Goal: Check status: Check status

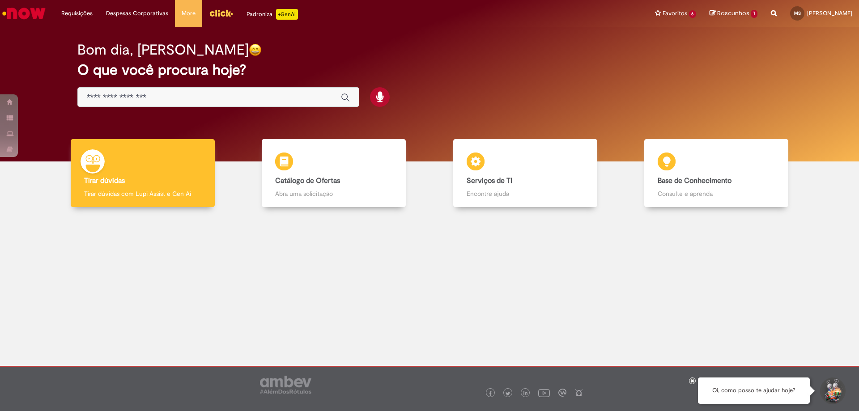
click at [325, 294] on div at bounding box center [430, 284] width 846 height 140
click at [406, 305] on div at bounding box center [430, 284] width 846 height 140
click at [477, 324] on div at bounding box center [430, 284] width 846 height 140
click at [478, 105] on div "Bom dia, [PERSON_NAME] O que você procura hoje?" at bounding box center [430, 75] width 736 height 76
click at [247, 248] on div at bounding box center [430, 284] width 846 height 140
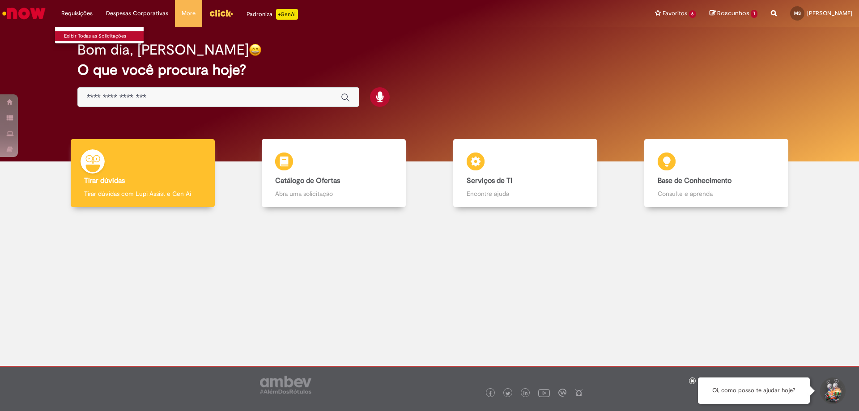
click at [90, 34] on link "Exibir Todas as Solicitações" at bounding box center [104, 36] width 98 height 10
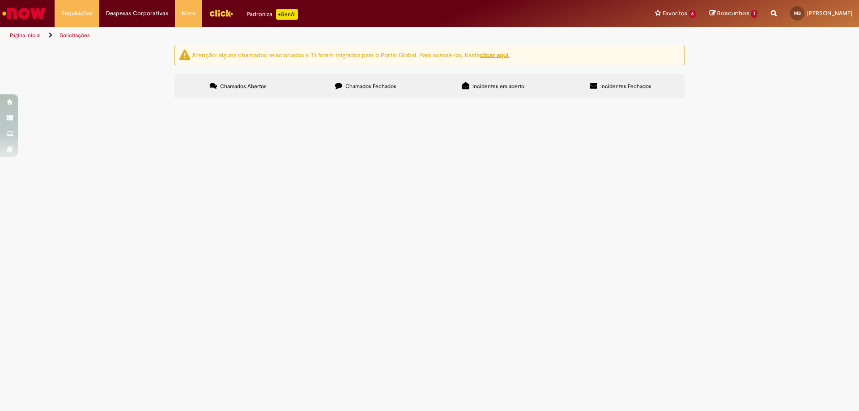
click at [358, 89] on span "Chamados Fechados" at bounding box center [371, 86] width 51 height 7
click at [764, 101] on div "Atenção: alguns chamados relacionados a T.I foram migrados para o Portal Global…" at bounding box center [429, 73] width 859 height 56
click at [132, 101] on div "Atenção: alguns chamados relacionados a T.I foram migrados para o Portal Global…" at bounding box center [429, 73] width 859 height 56
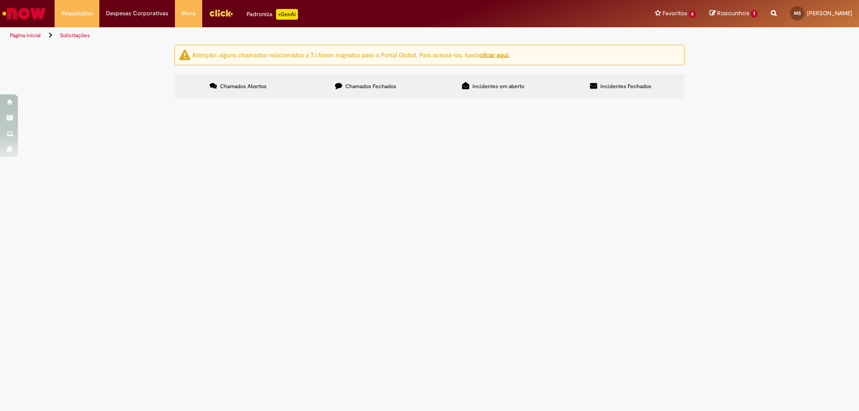
click at [255, 82] on label "Chamados Abertos" at bounding box center [239, 86] width 128 height 24
